Goal: Find specific page/section: Find specific page/section

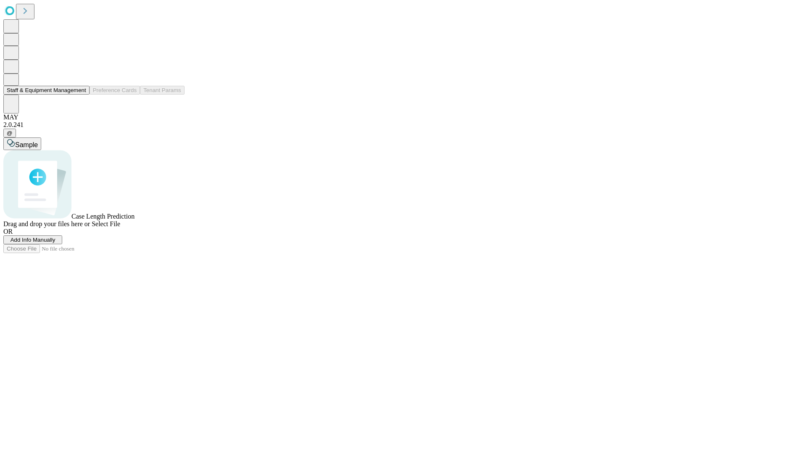
click at [80, 95] on button "Staff & Equipment Management" at bounding box center [46, 90] width 86 height 9
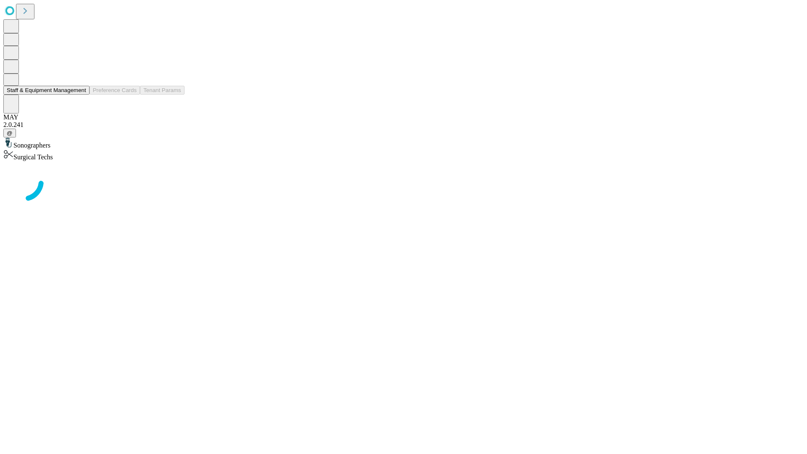
click at [80, 95] on button "Staff & Equipment Management" at bounding box center [46, 90] width 86 height 9
